Goal: Transaction & Acquisition: Purchase product/service

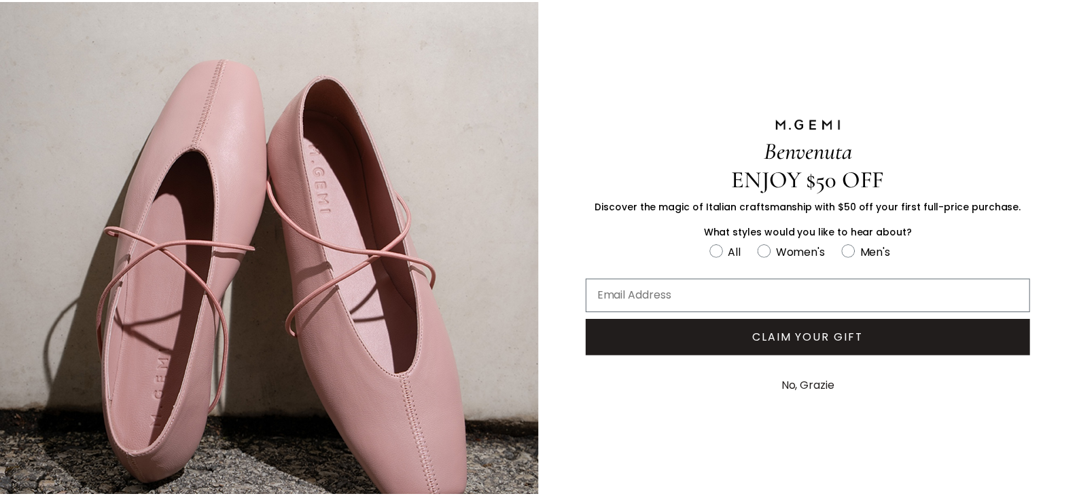
scroll to position [106, 0]
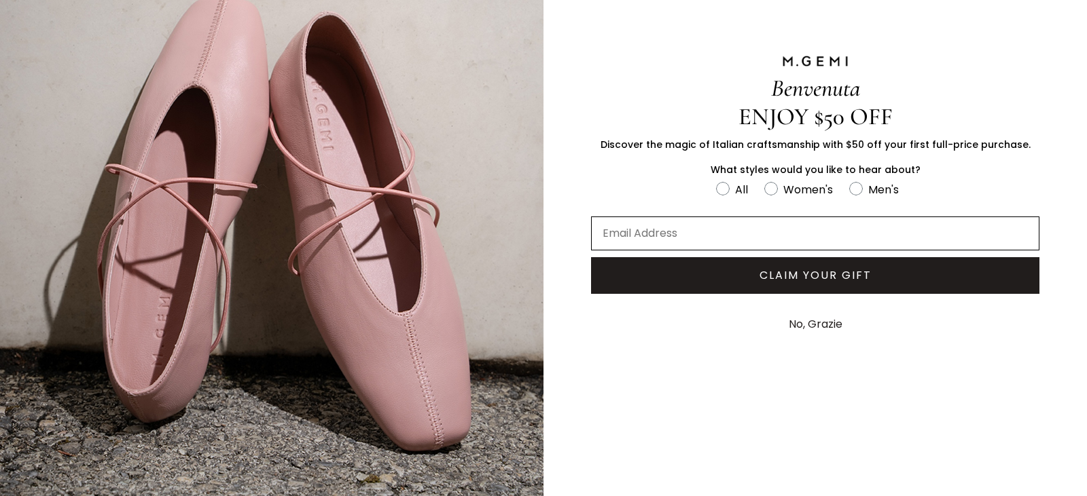
click at [662, 222] on input "Email Address" at bounding box center [815, 234] width 448 height 34
type input "[EMAIL_ADDRESS][DOMAIN_NAME]"
click at [723, 283] on button "CLAIM YOUR GIFT" at bounding box center [815, 275] width 448 height 37
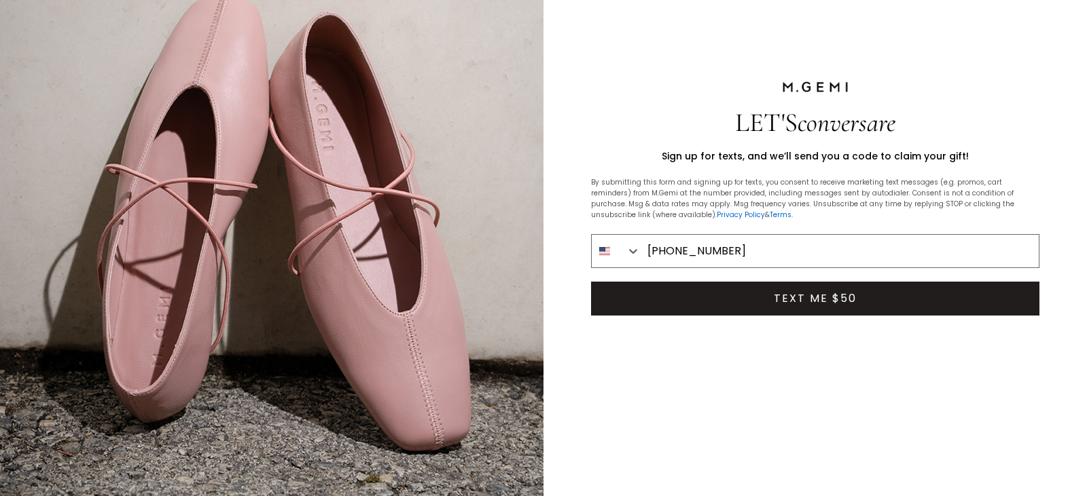
type input "[PHONE_NUMBER]"
click at [734, 304] on button "TEXT ME $50" at bounding box center [815, 299] width 448 height 34
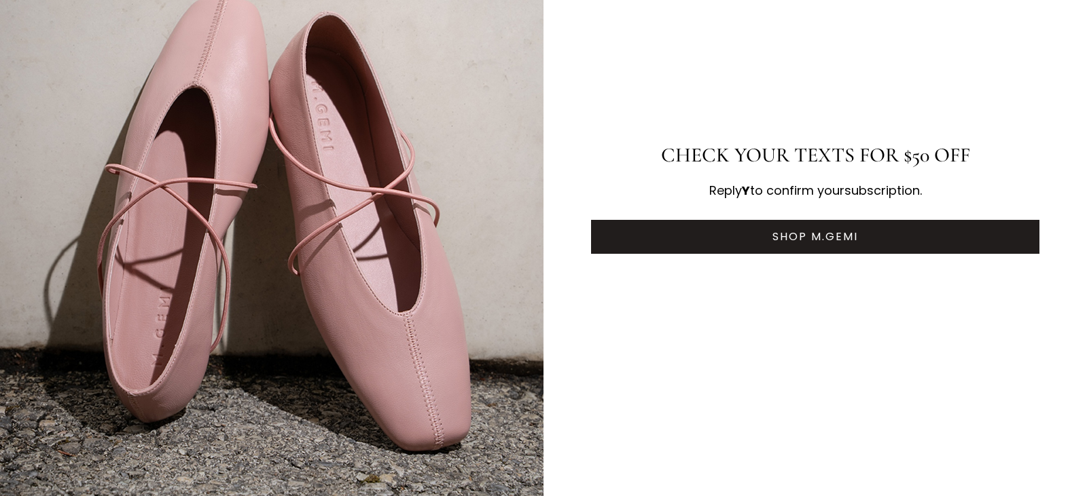
click at [755, 245] on button "SHOP M.GEMI" at bounding box center [815, 237] width 448 height 34
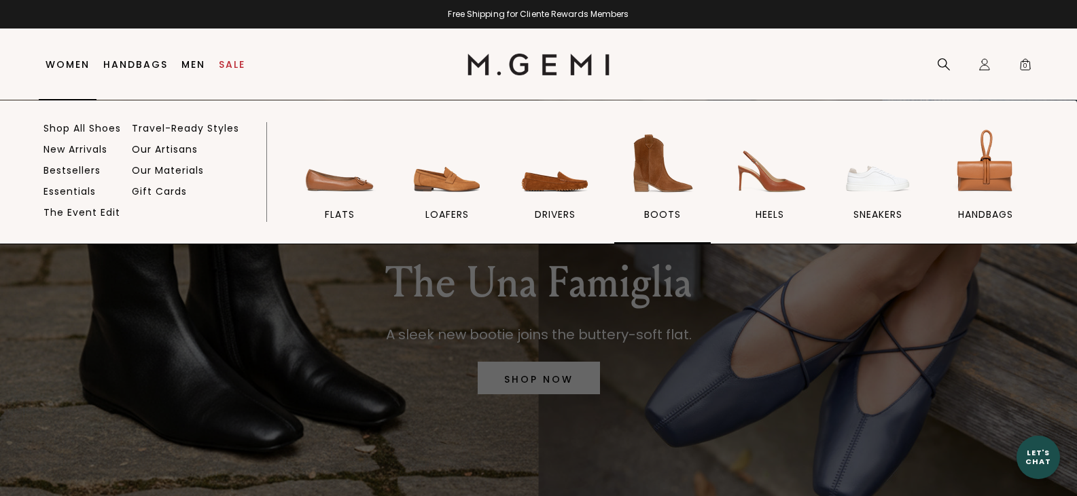
click at [669, 164] on img at bounding box center [662, 164] width 76 height 76
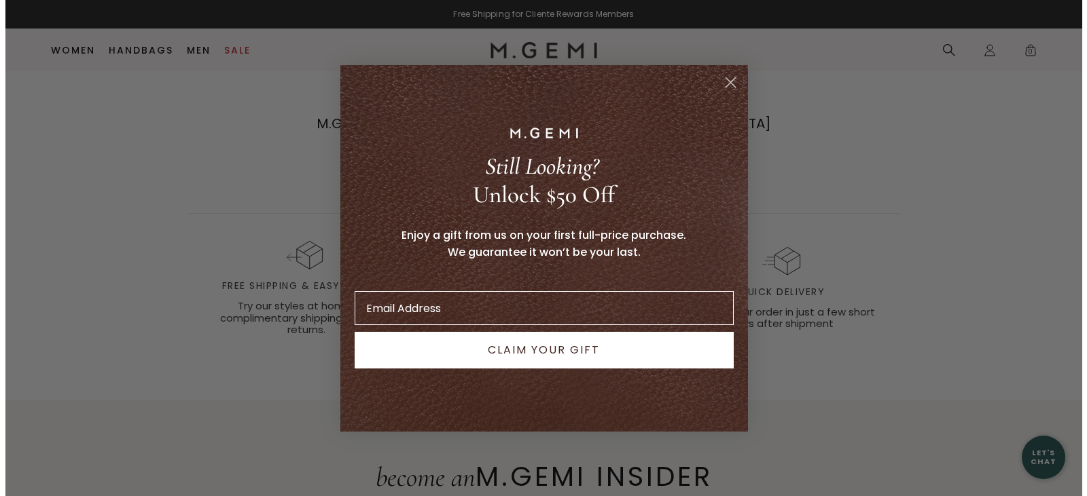
scroll to position [2366, 0]
